Goal: Task Accomplishment & Management: Use online tool/utility

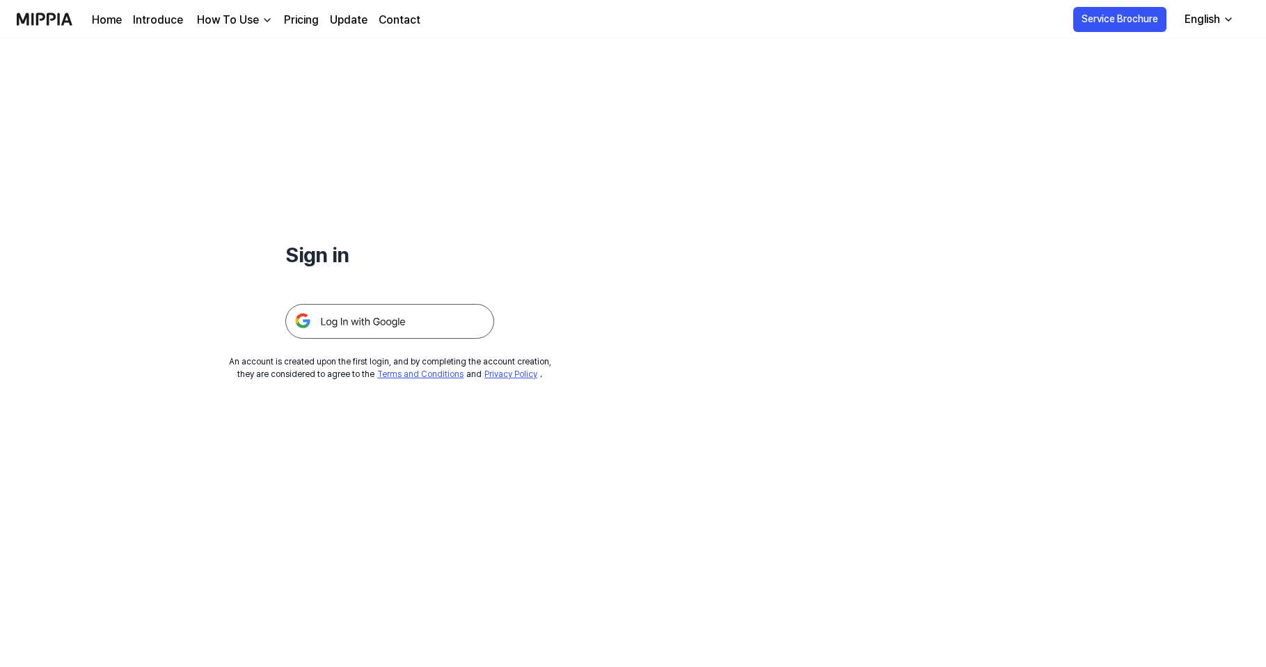
click at [1195, 22] on div "English" at bounding box center [1202, 19] width 41 height 17
click at [336, 322] on img at bounding box center [389, 321] width 209 height 35
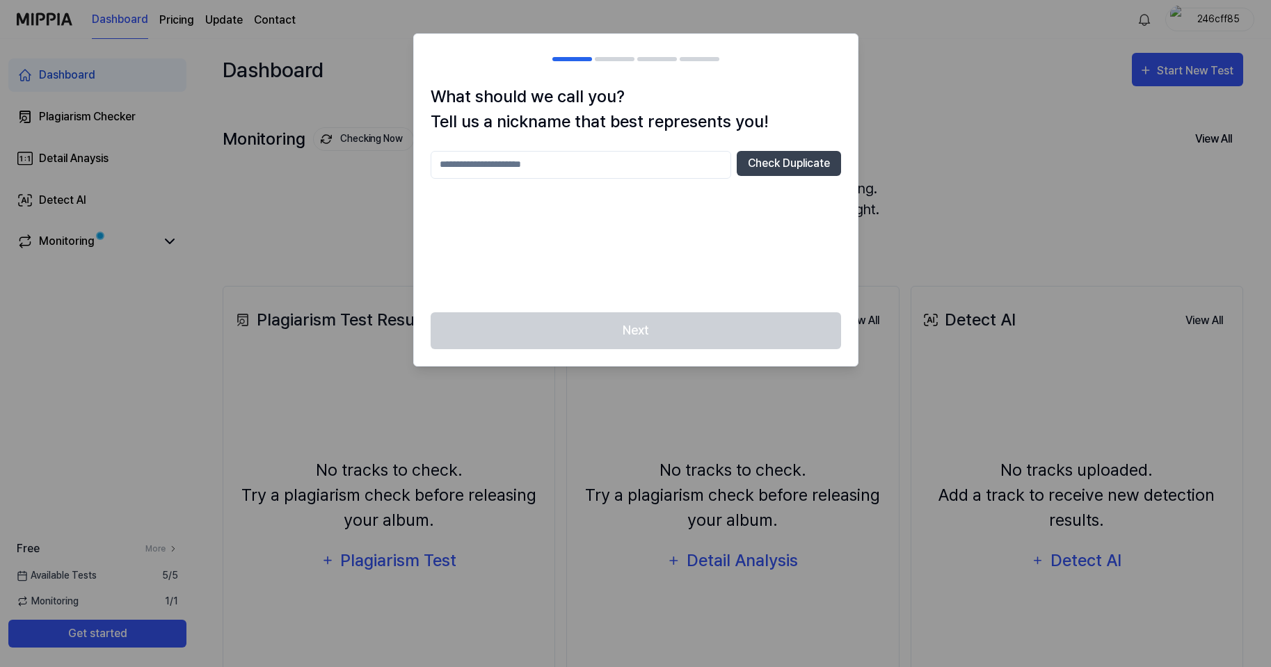
click at [609, 168] on input "text" at bounding box center [581, 165] width 301 height 28
type input "*"
type input "******"
click at [810, 170] on button "Check Duplicate" at bounding box center [789, 163] width 104 height 25
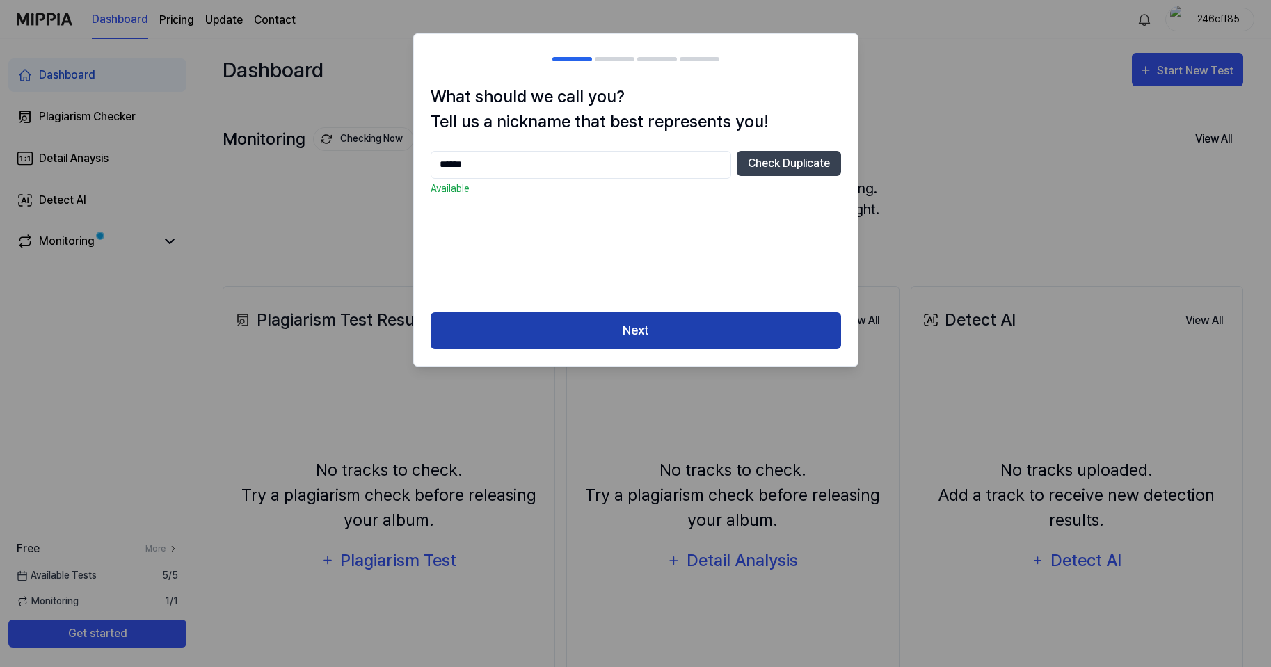
click at [667, 322] on button "Next" at bounding box center [636, 330] width 411 height 37
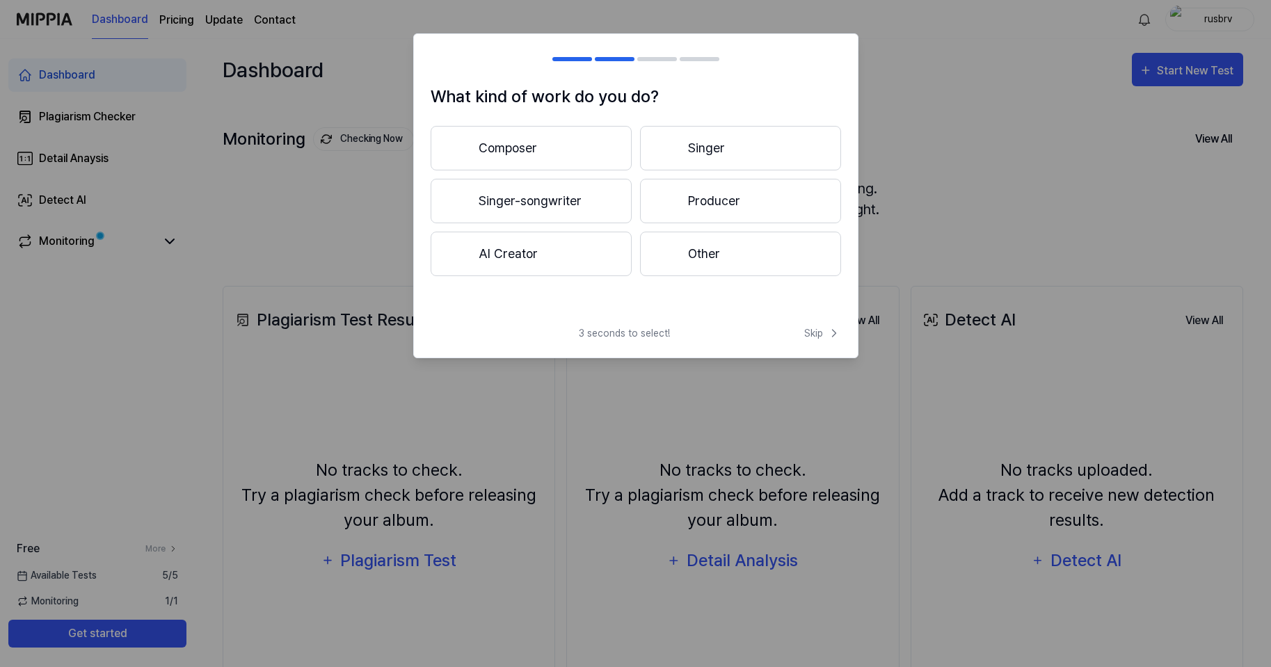
click at [569, 209] on button "Singer-songwriter" at bounding box center [531, 201] width 201 height 45
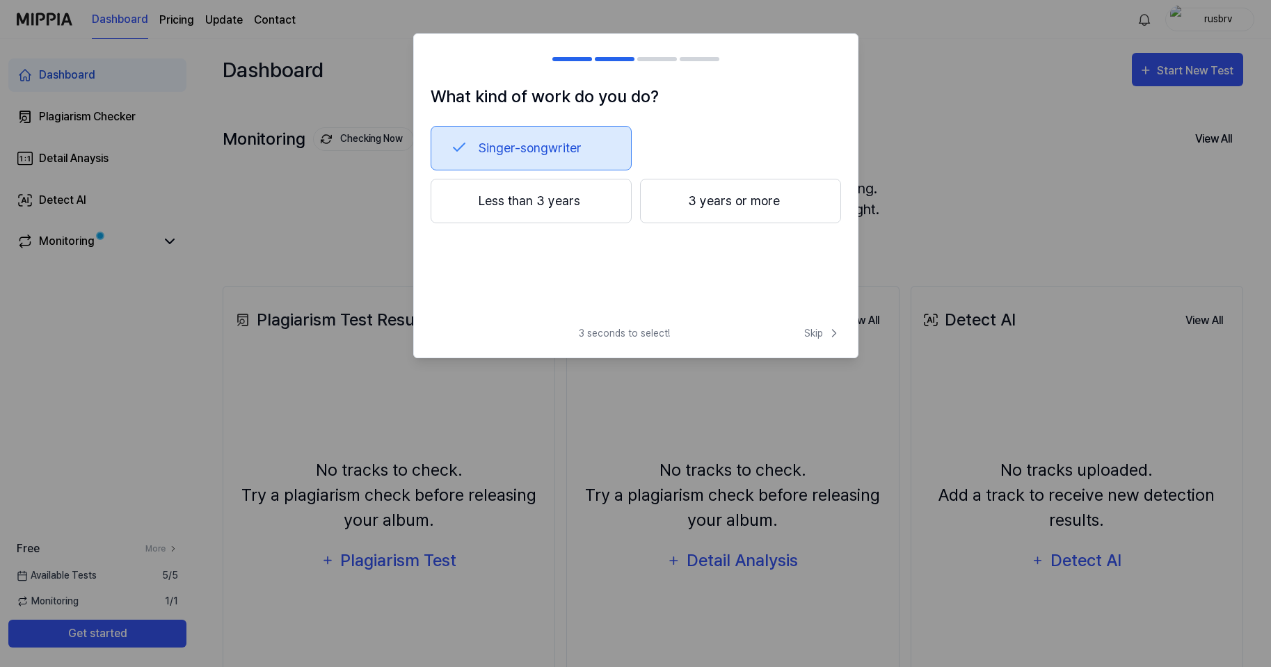
click at [564, 205] on button "Less than 3 years" at bounding box center [531, 201] width 201 height 45
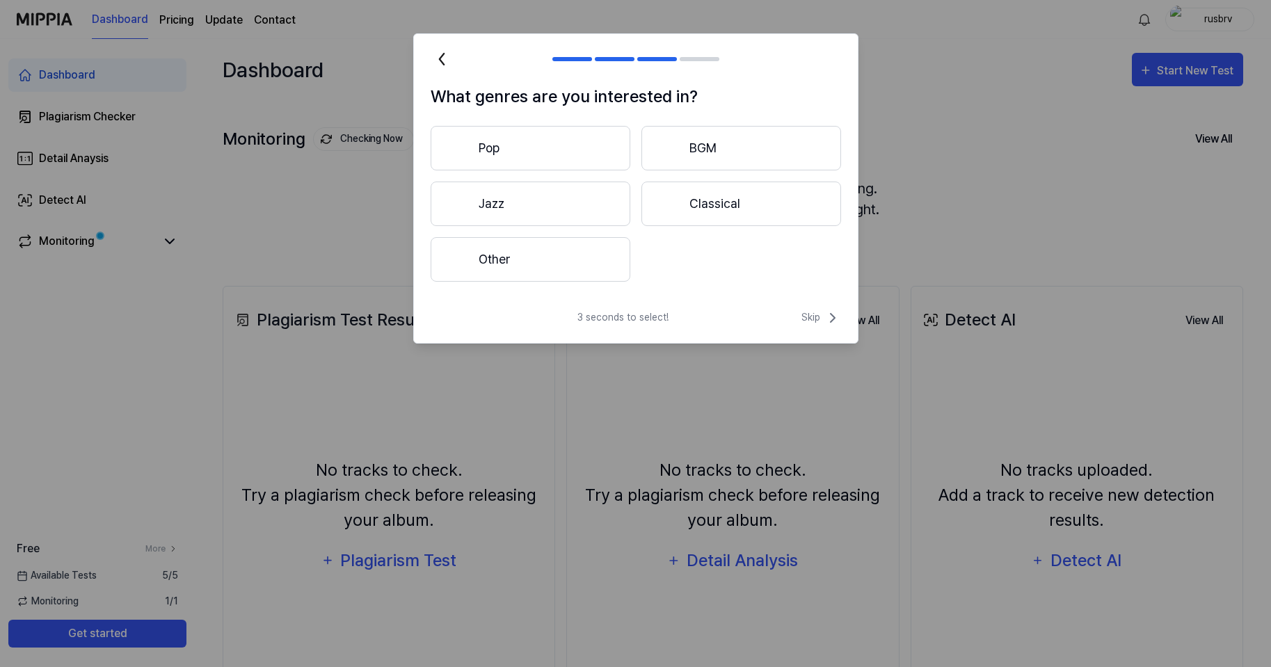
click at [550, 267] on button "Other" at bounding box center [531, 259] width 200 height 45
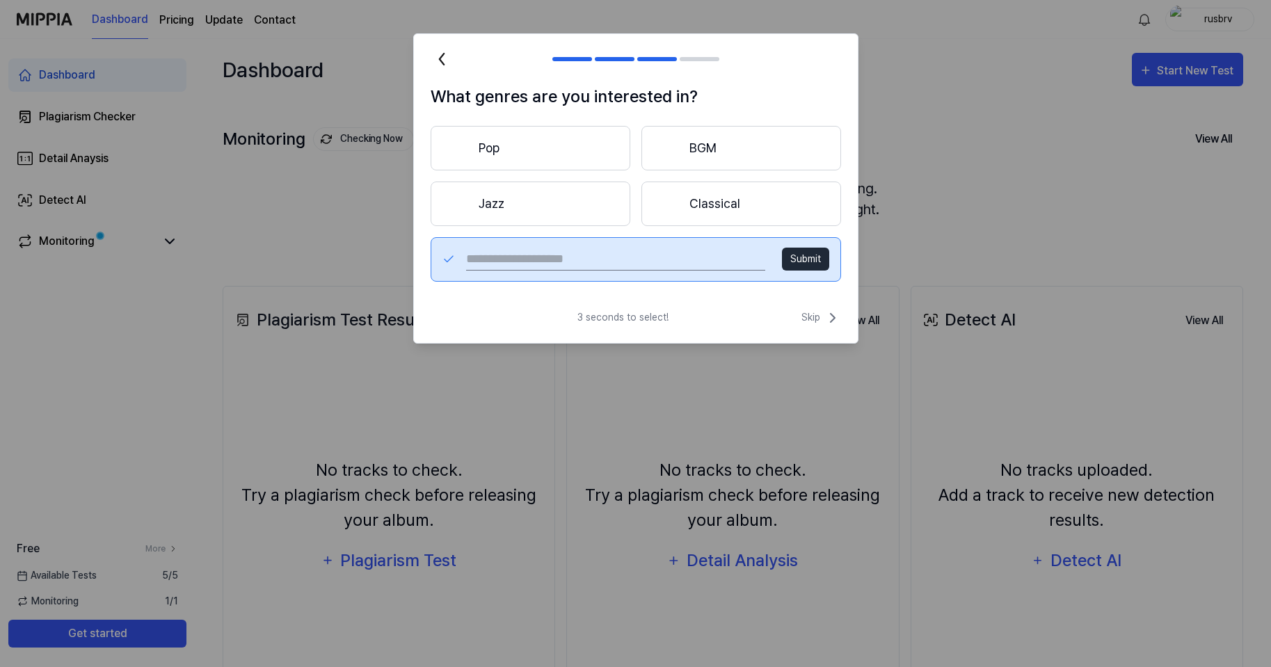
click at [669, 263] on input "text" at bounding box center [615, 259] width 299 height 22
type input "*****"
click at [802, 260] on button "Submit" at bounding box center [805, 259] width 47 height 23
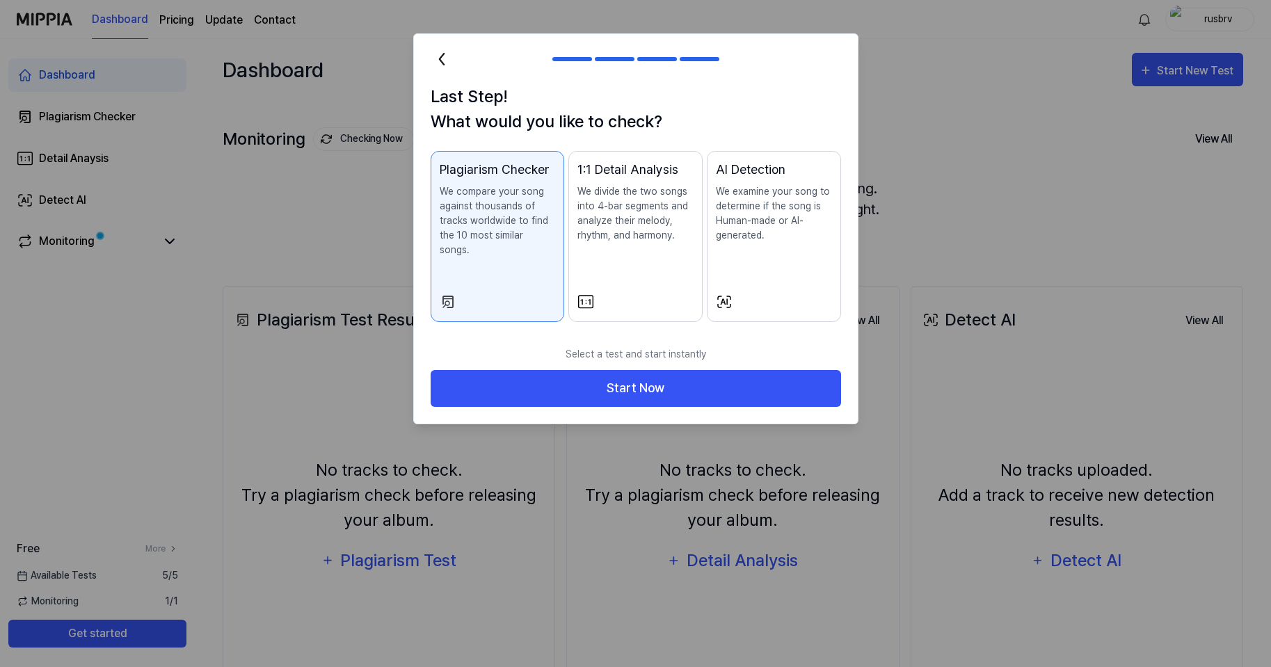
click at [475, 201] on p "We compare your song against thousands of tracks worldwide to find the 10 most …" at bounding box center [498, 220] width 116 height 73
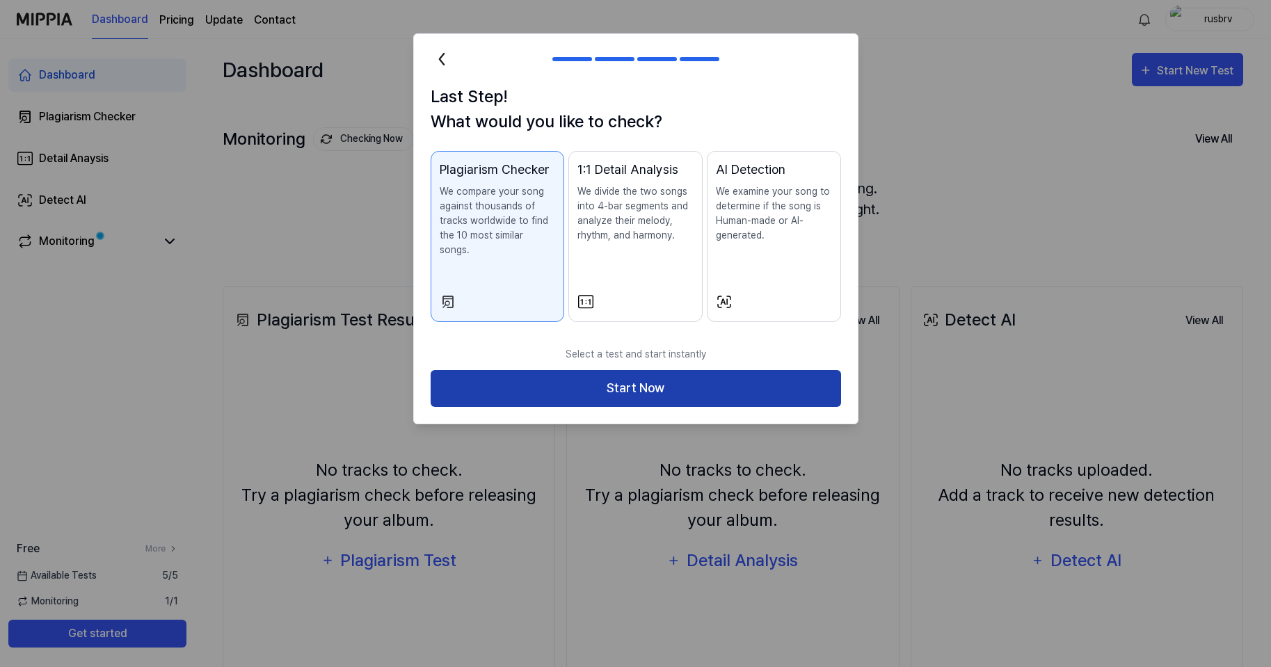
click at [647, 382] on button "Start Now" at bounding box center [636, 388] width 411 height 37
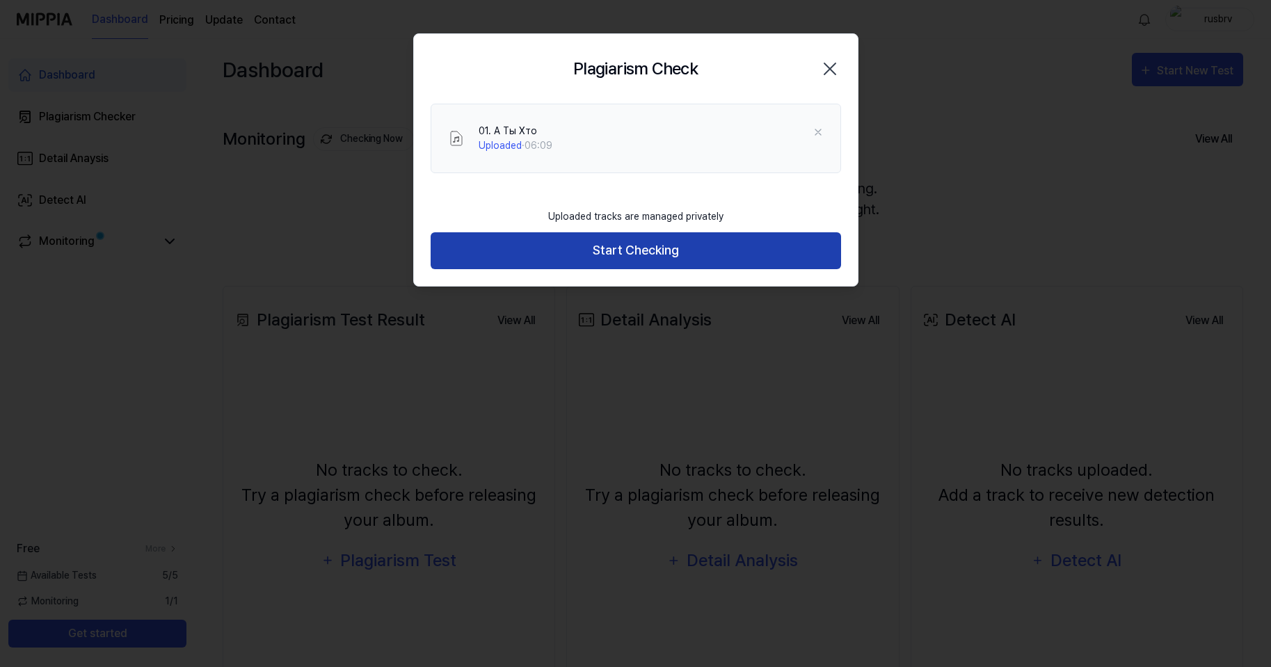
click at [612, 243] on button "Start Checking" at bounding box center [636, 250] width 411 height 37
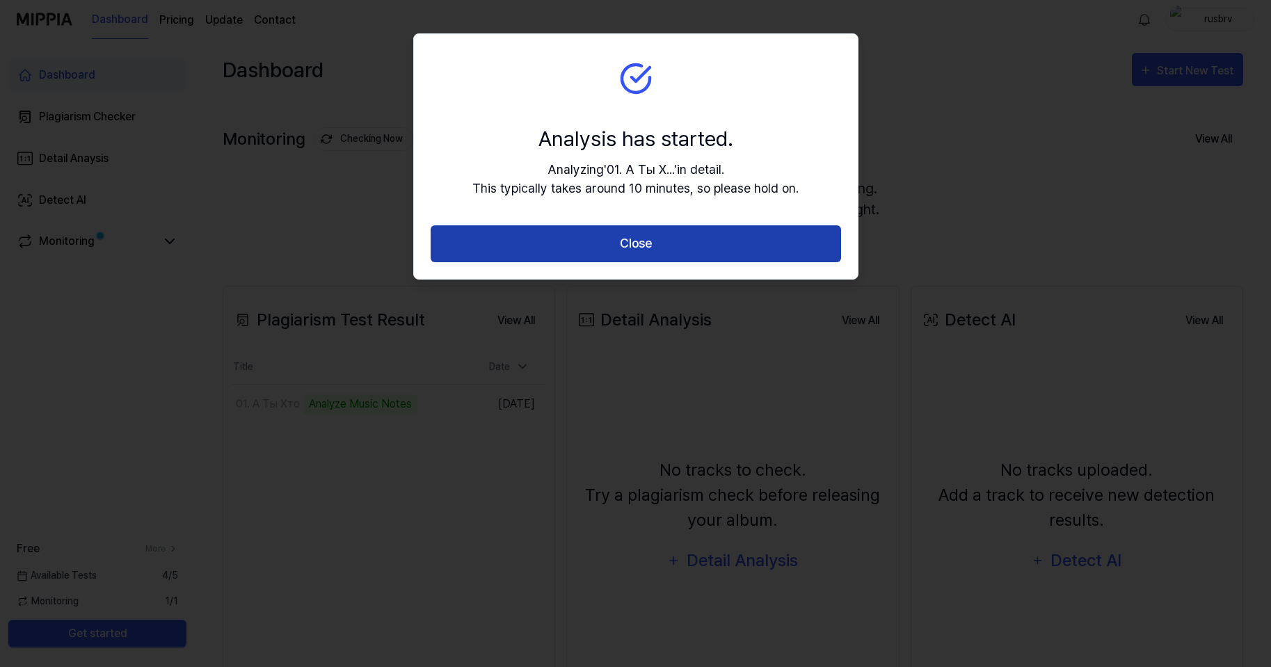
click at [619, 244] on button "Close" at bounding box center [636, 243] width 411 height 37
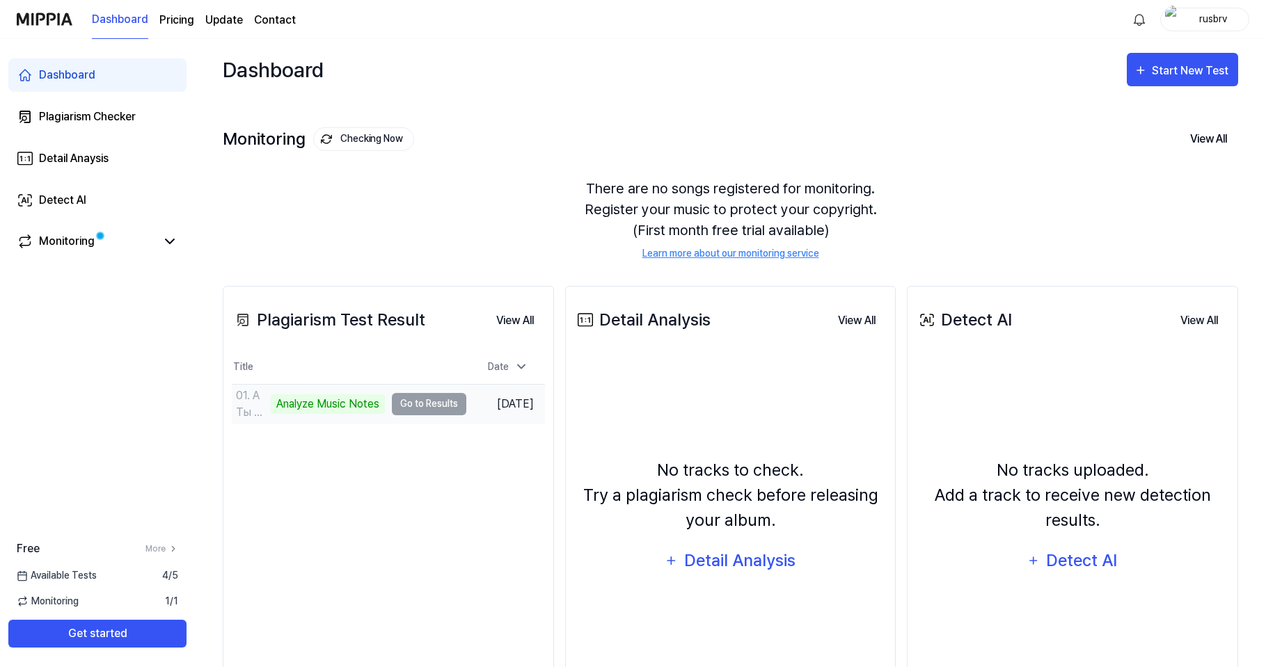
click at [412, 406] on td "01. А Ты Хто Analyze Music Notes Go to Results" at bounding box center [349, 404] width 235 height 39
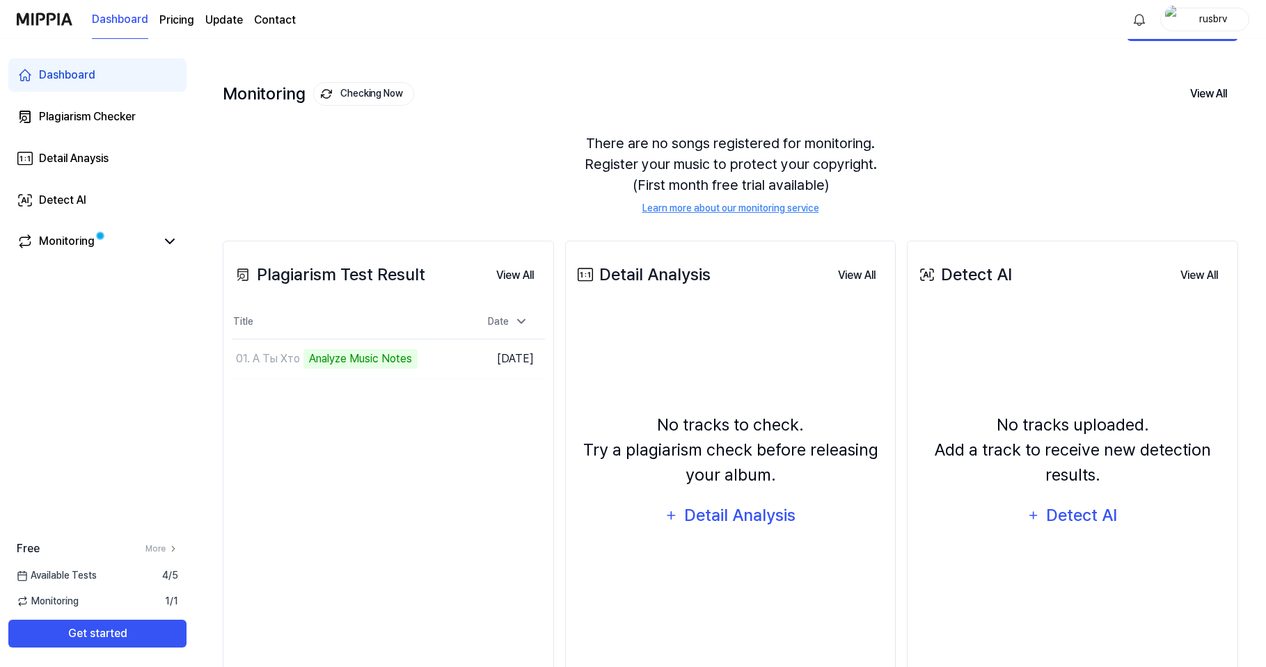
scroll to position [70, 0]
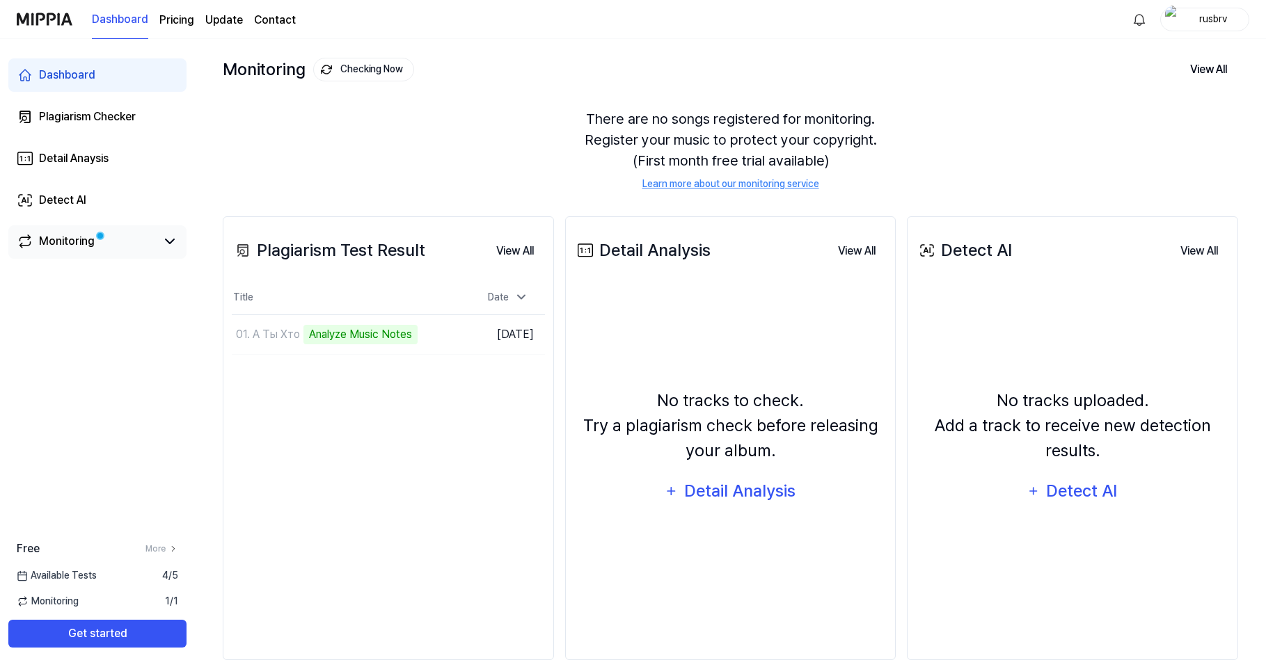
click at [82, 240] on div "Monitoring" at bounding box center [67, 241] width 56 height 17
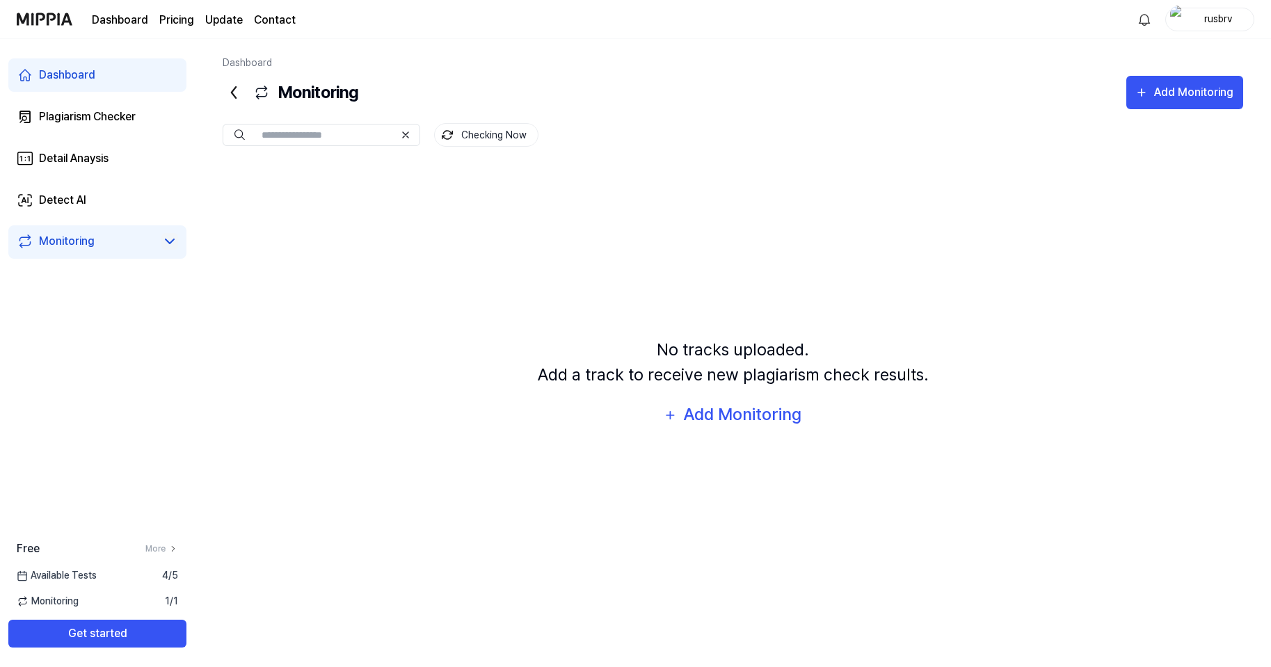
click at [162, 241] on icon at bounding box center [169, 241] width 17 height 17
click at [70, 243] on div "Monitoring" at bounding box center [67, 241] width 56 height 17
click at [95, 116] on div "Plagiarism Checker" at bounding box center [87, 117] width 97 height 17
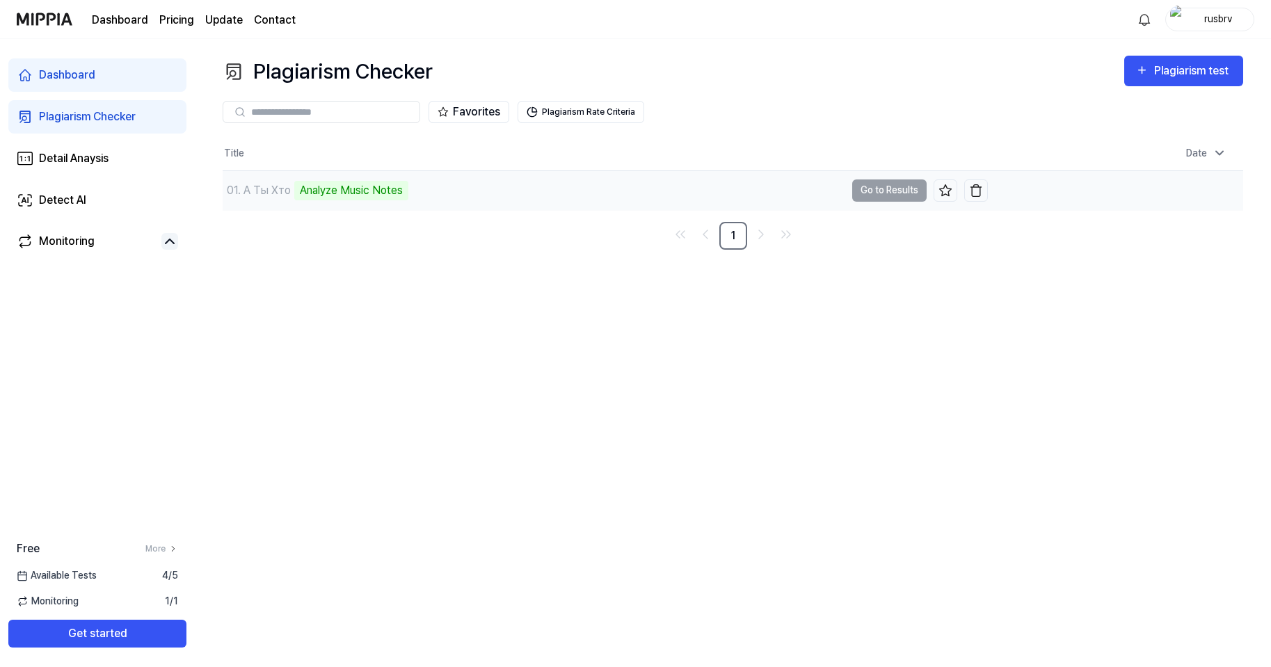
click at [878, 196] on td "01. А Ты Хто Analyze Music Notes Go to Results" at bounding box center [605, 190] width 765 height 39
click at [894, 187] on td "01. А Ты Хто Analyze Music Notes Go to Results" at bounding box center [605, 190] width 765 height 39
click at [869, 193] on td "01. А Ты Хто Analyze Music Notes Go to Results" at bounding box center [605, 190] width 765 height 39
click at [798, 606] on div "Plagiarism Checker Plagiarism test Plagiarism Checker Detail Analysis Detect AI…" at bounding box center [733, 353] width 1077 height 628
click at [871, 185] on button "Go to Results" at bounding box center [889, 191] width 74 height 22
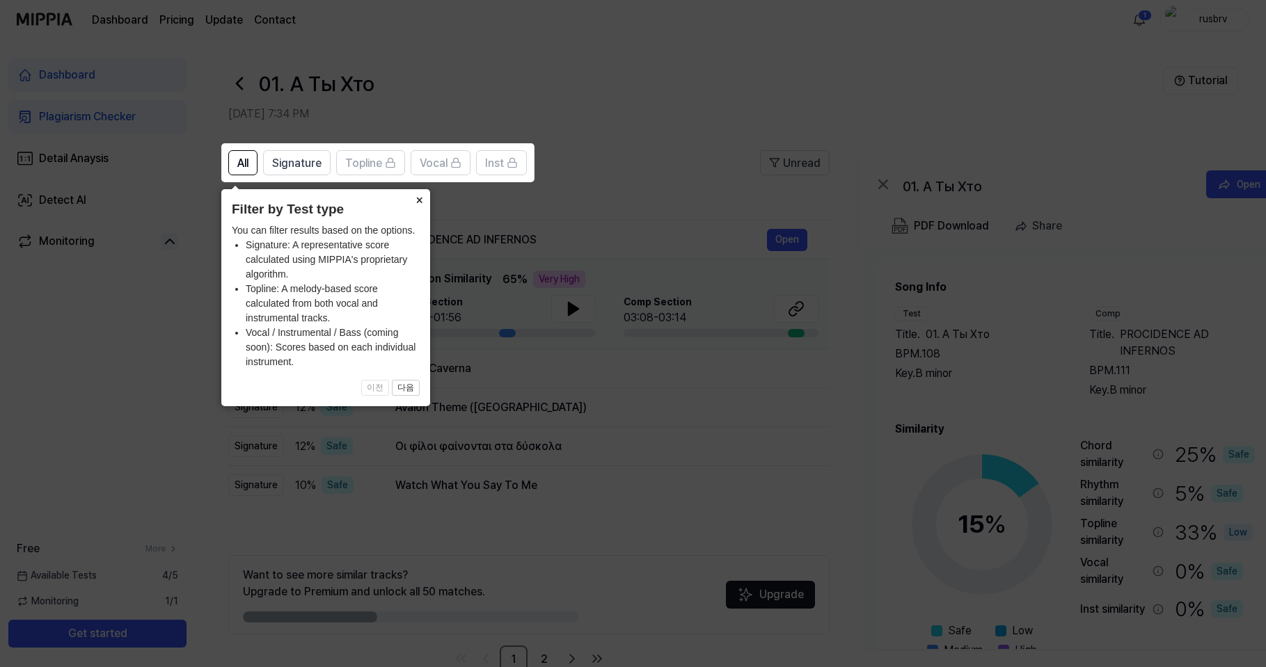
click at [422, 200] on button "×" at bounding box center [419, 198] width 22 height 19
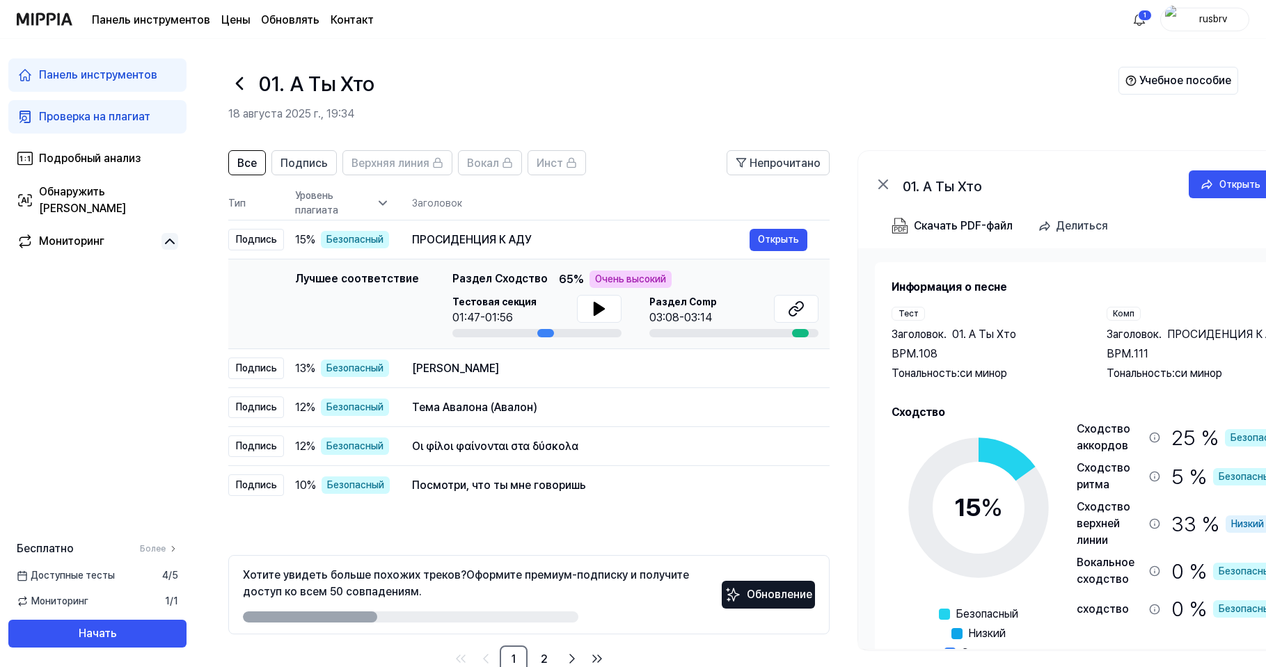
click at [770, 86] on div "01. А Ты Хто" at bounding box center [673, 83] width 890 height 33
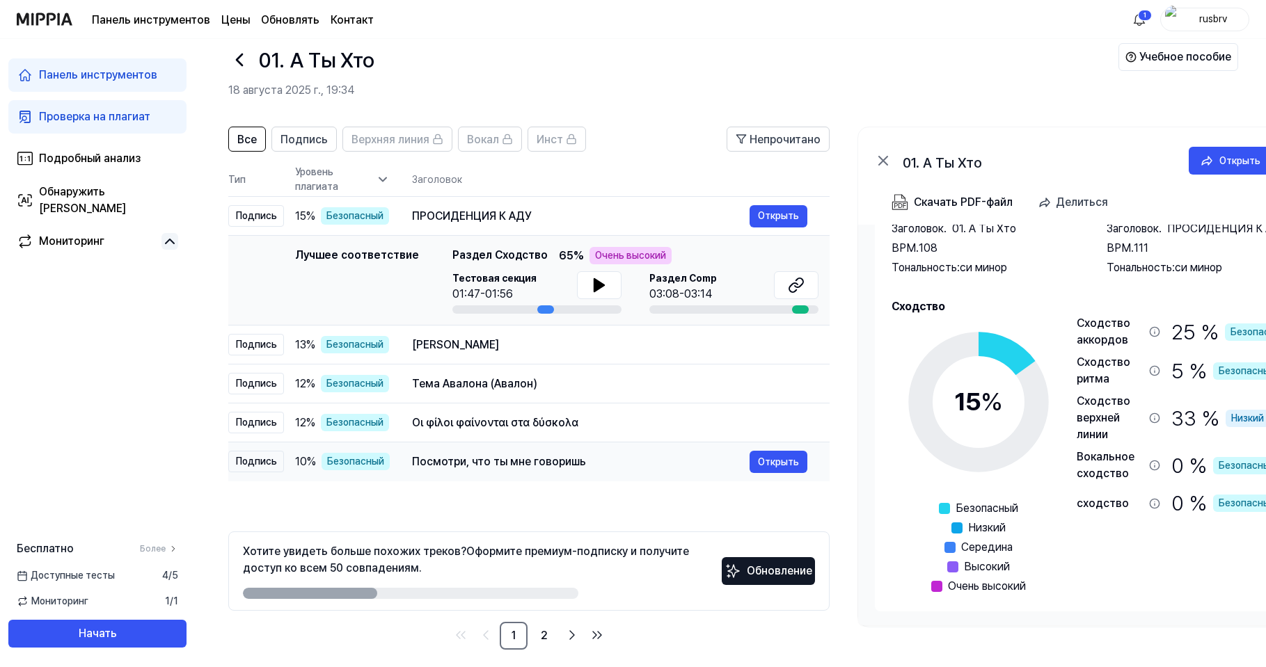
scroll to position [34, 0]
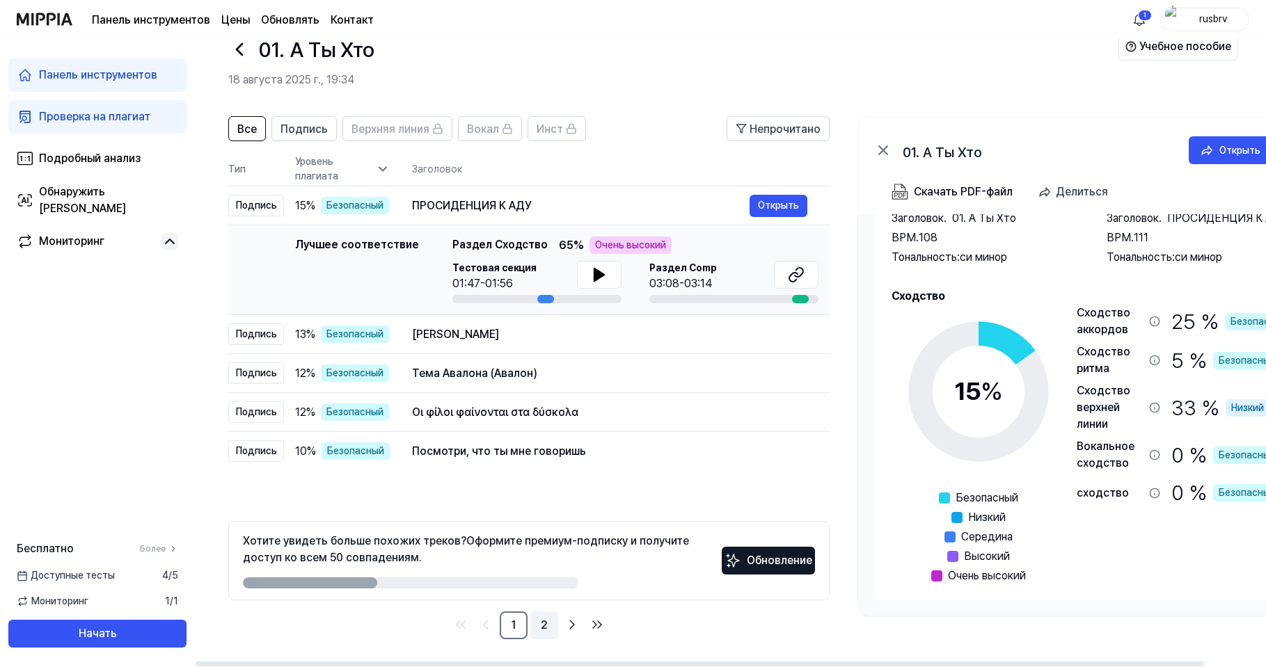
click at [537, 626] on link "2" at bounding box center [544, 626] width 28 height 28
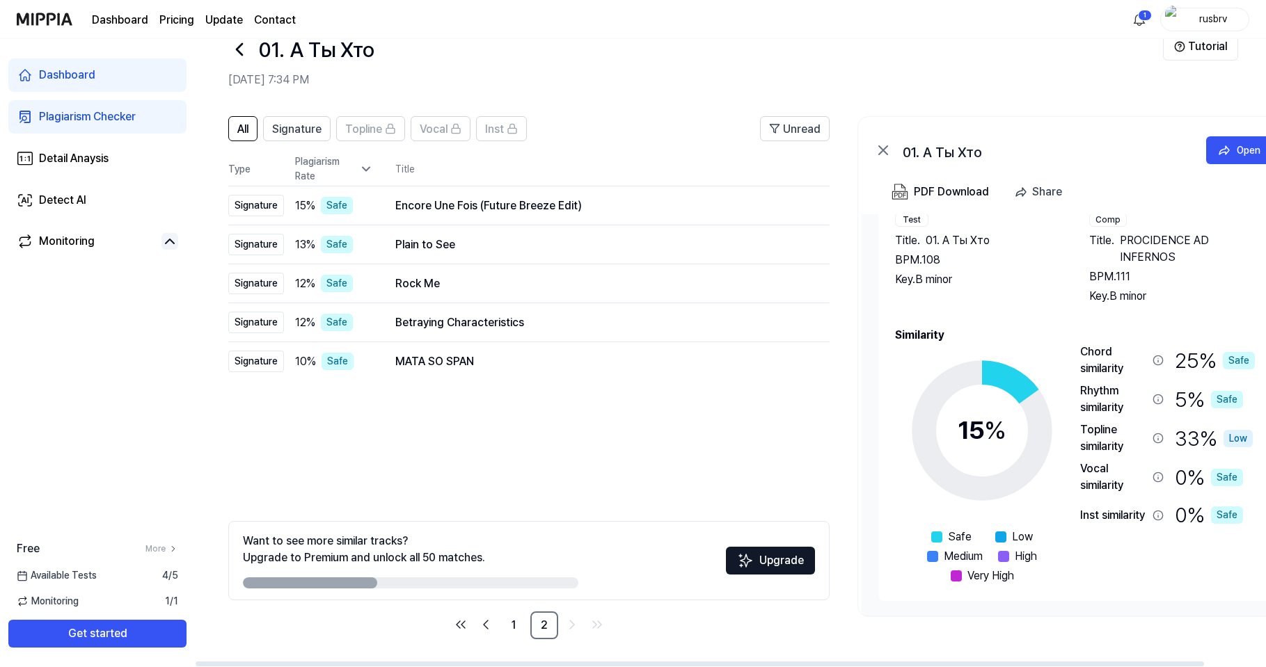
scroll to position [60, 0]
click at [310, 133] on span "Signature" at bounding box center [296, 129] width 49 height 17
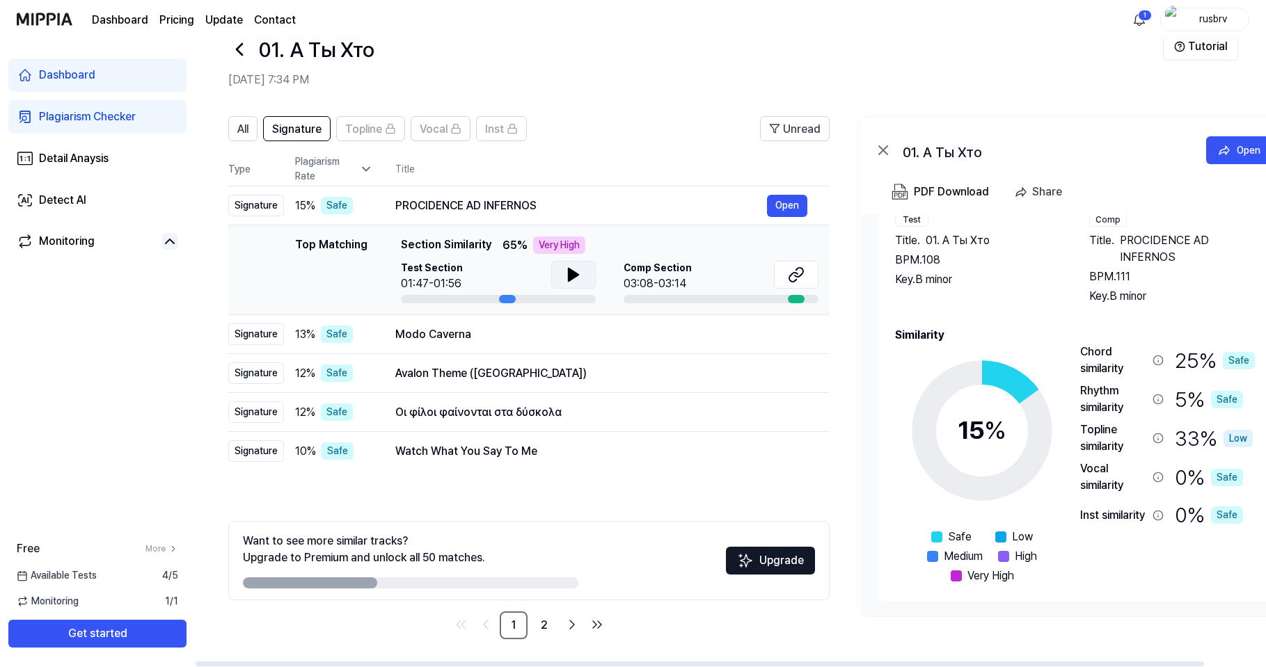
click at [569, 270] on icon at bounding box center [574, 275] width 10 height 13
click at [791, 277] on icon at bounding box center [796, 275] width 17 height 17
click at [792, 337] on button "Open" at bounding box center [787, 335] width 40 height 22
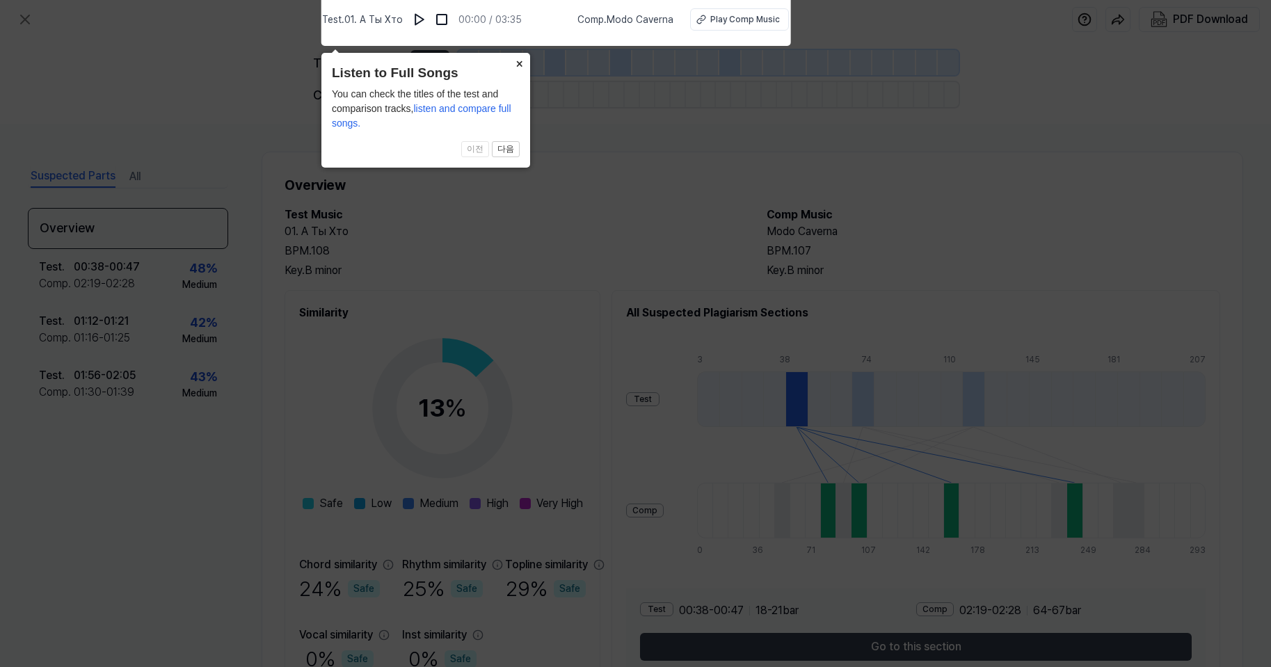
click at [517, 66] on button "×" at bounding box center [519, 62] width 22 height 19
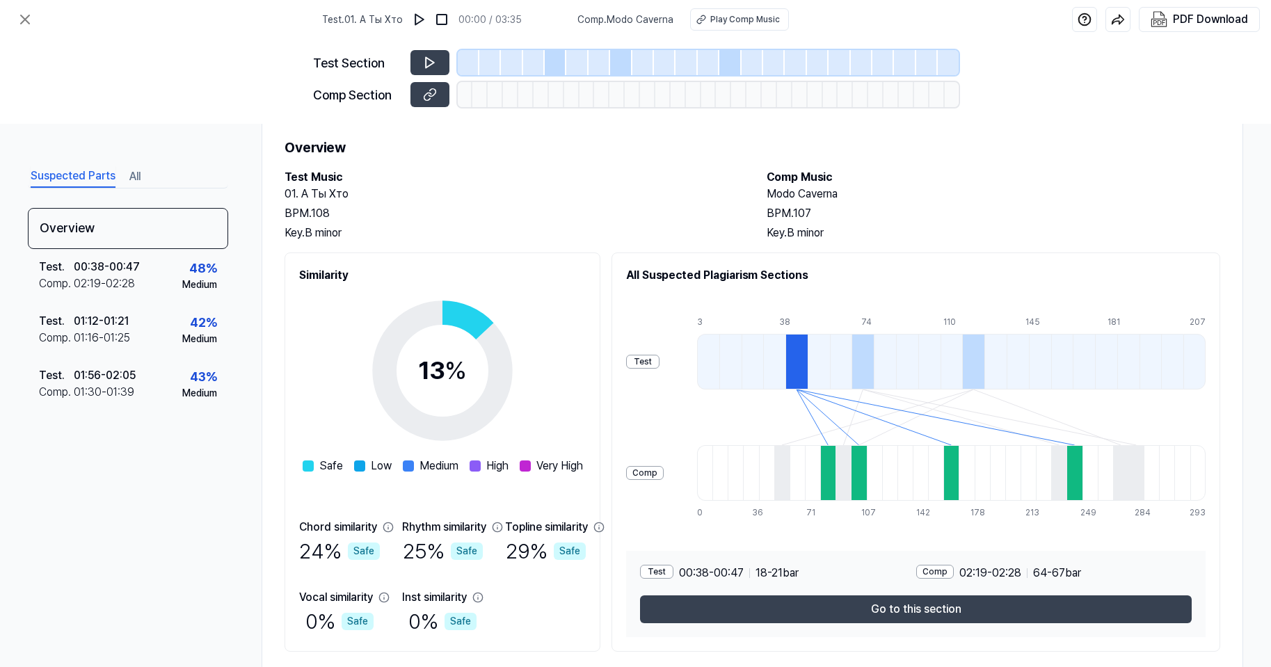
scroll to position [73, 0]
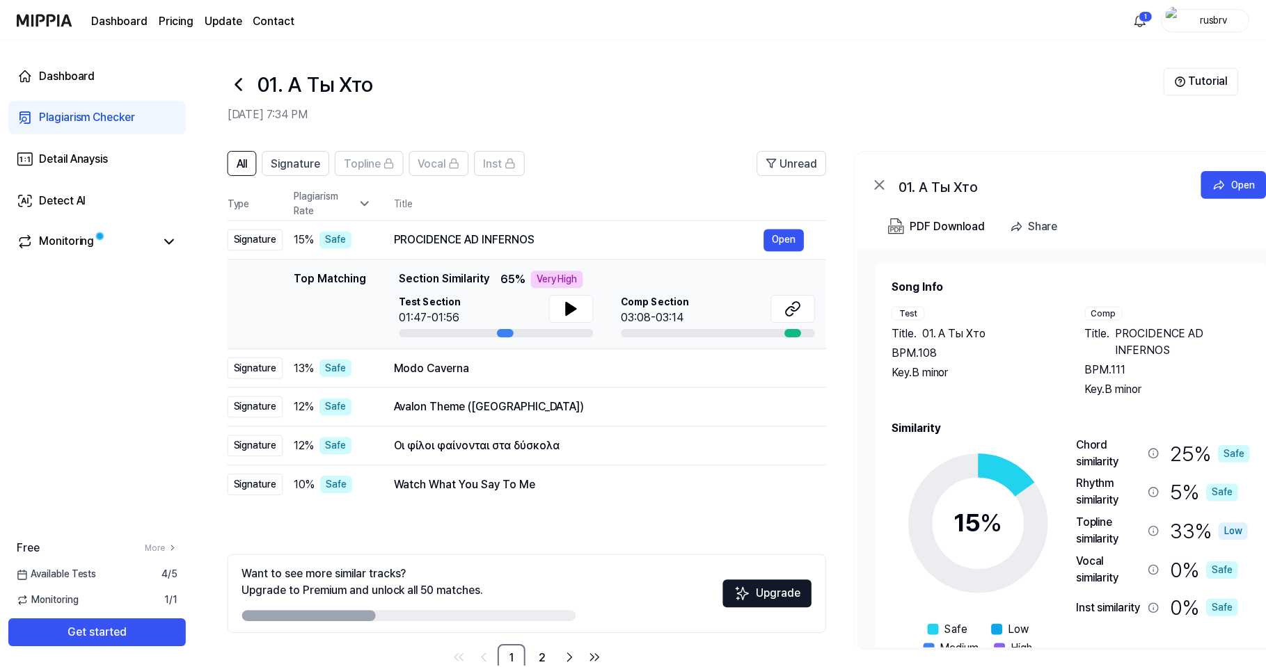
scroll to position [34, 0]
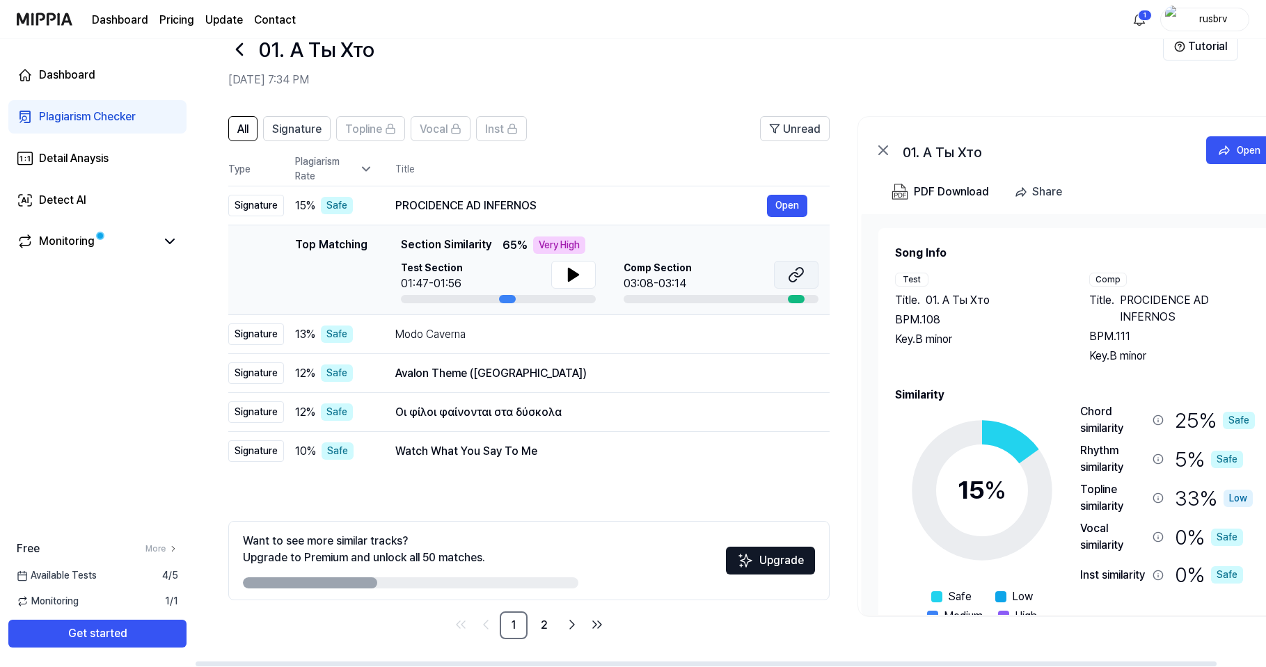
click at [798, 278] on icon at bounding box center [796, 275] width 17 height 17
click at [460, 209] on div "PROCIDENCE AD INFERNOS" at bounding box center [581, 206] width 372 height 17
click at [793, 269] on icon at bounding box center [796, 275] width 17 height 17
click at [426, 132] on span "Vocal" at bounding box center [434, 129] width 28 height 17
click at [438, 127] on span "Vocal" at bounding box center [434, 129] width 28 height 17
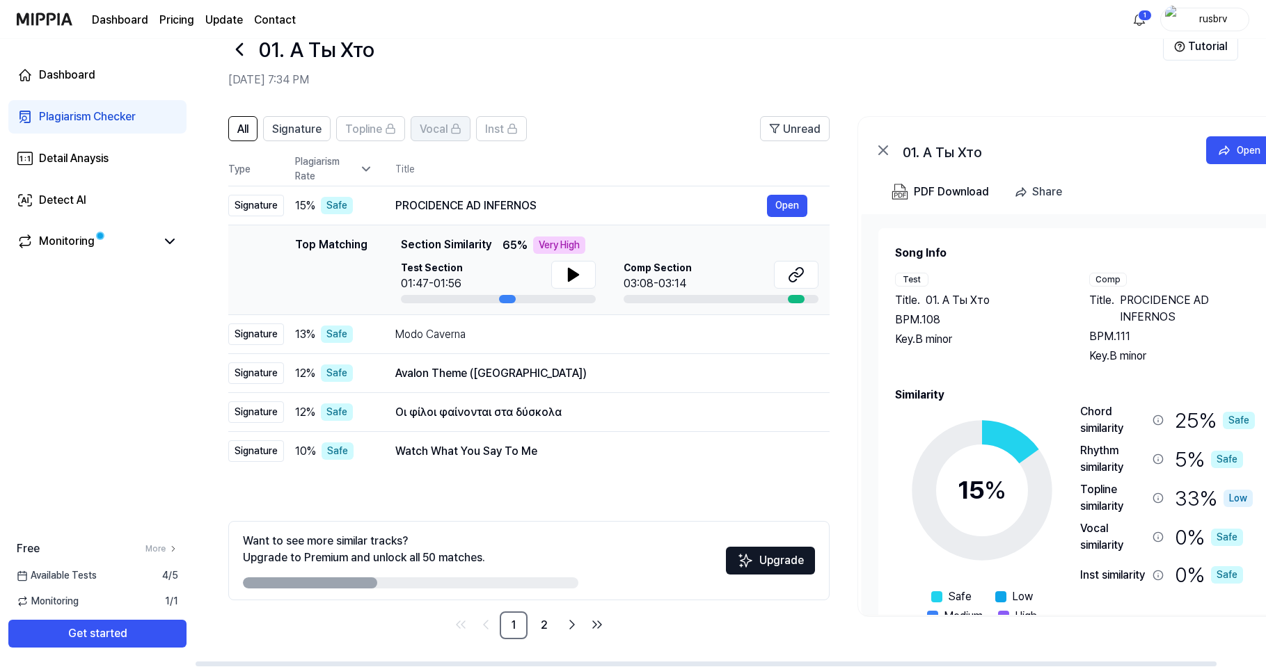
click at [438, 127] on span "Vocal" at bounding box center [434, 129] width 28 height 17
click at [788, 134] on span "Unread" at bounding box center [802, 129] width 38 height 17
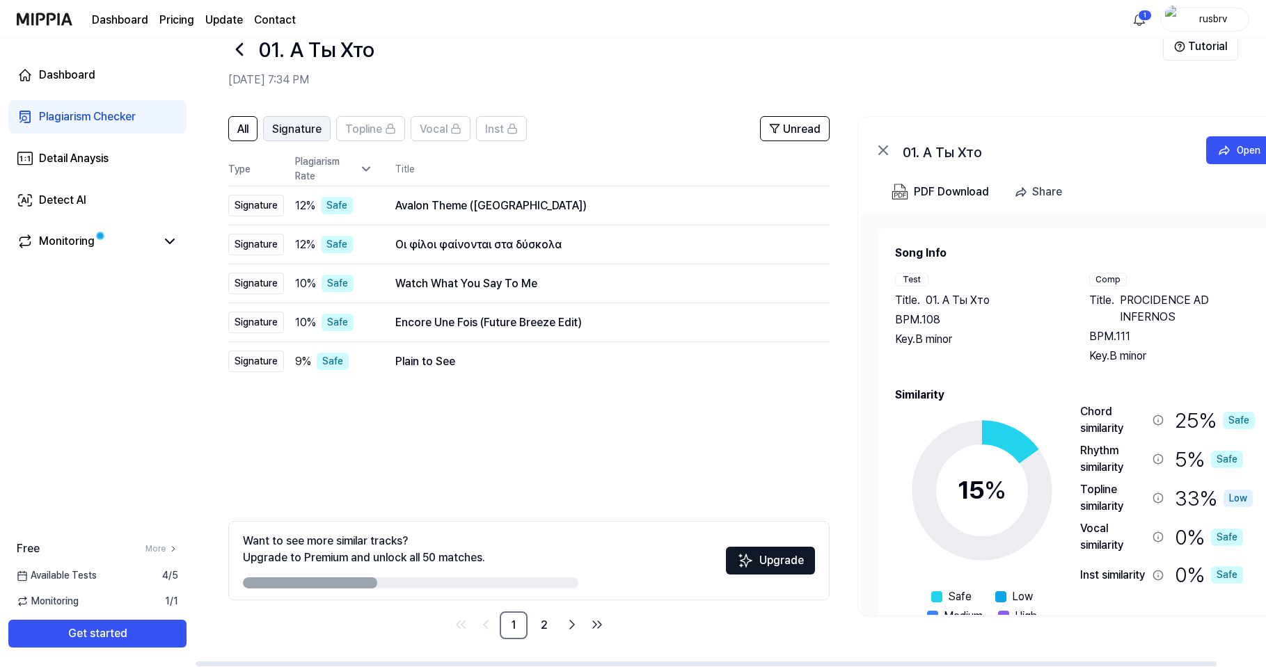
click at [315, 136] on span "Signature" at bounding box center [296, 129] width 49 height 17
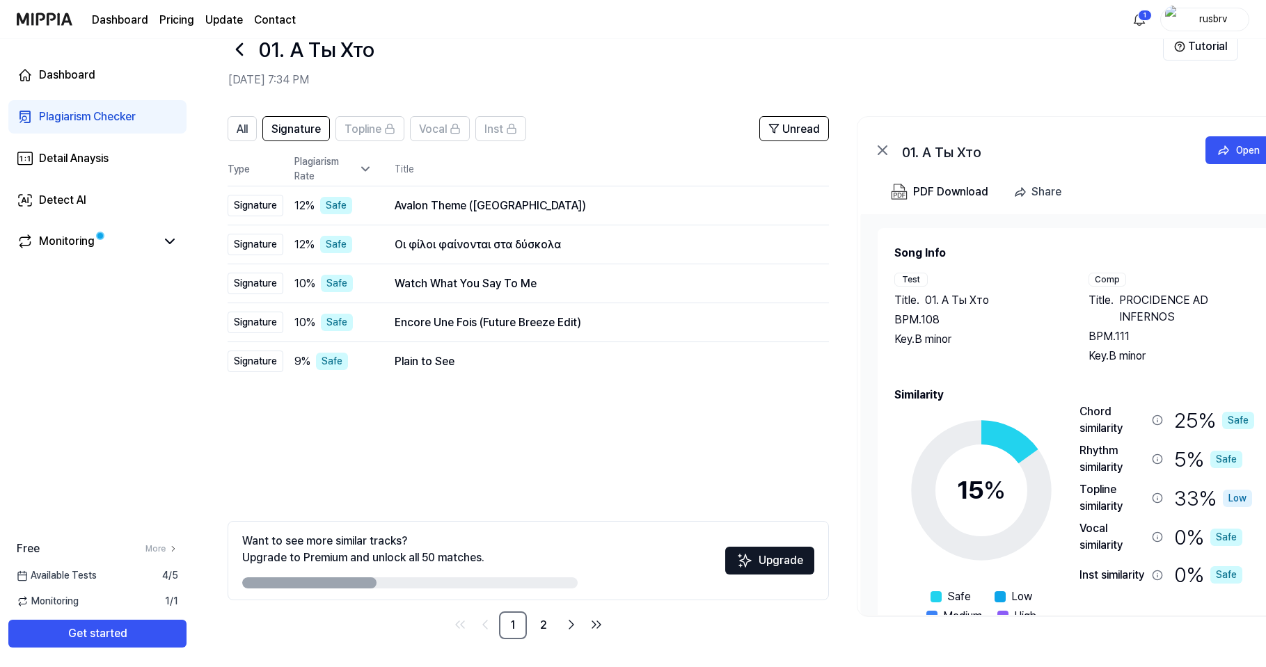
click at [695, 72] on h2 "Aug 18, 2025, 7:34 PM" at bounding box center [695, 80] width 935 height 17
click at [1026, 75] on h2 "Aug 18, 2025, 7:34 PM" at bounding box center [695, 80] width 935 height 17
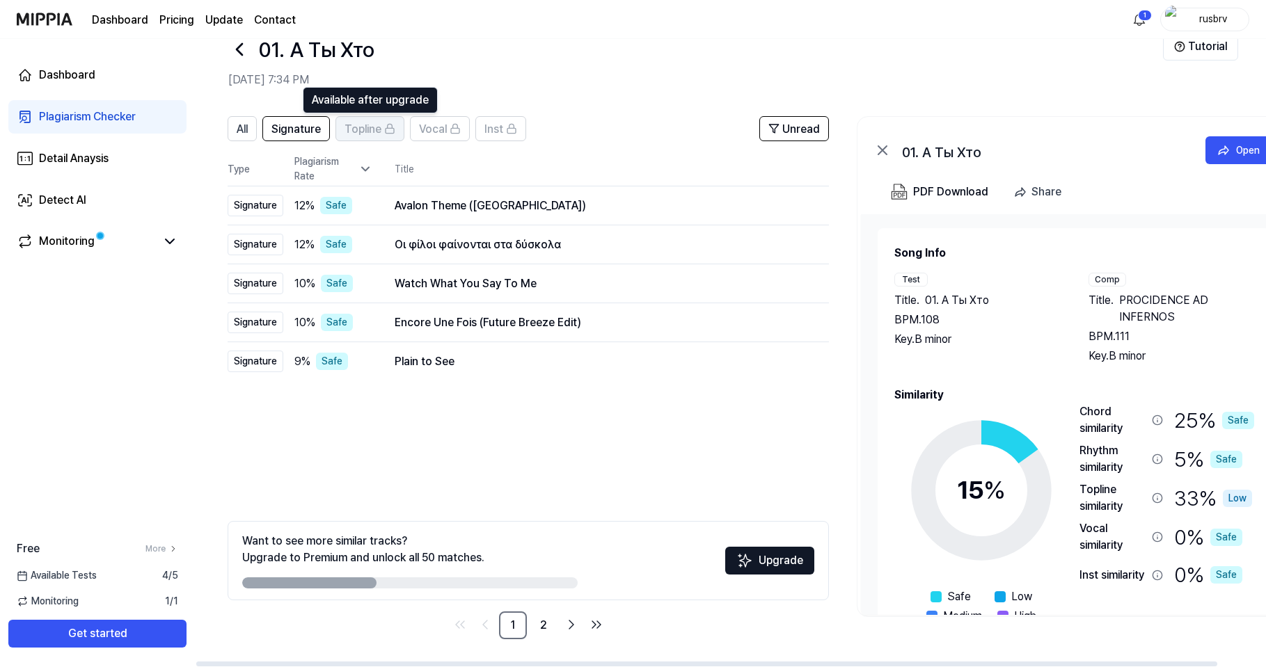
click at [367, 127] on span "Topline" at bounding box center [362, 129] width 37 height 17
click at [251, 131] on button "All" at bounding box center [242, 128] width 29 height 25
